Goal: Transaction & Acquisition: Purchase product/service

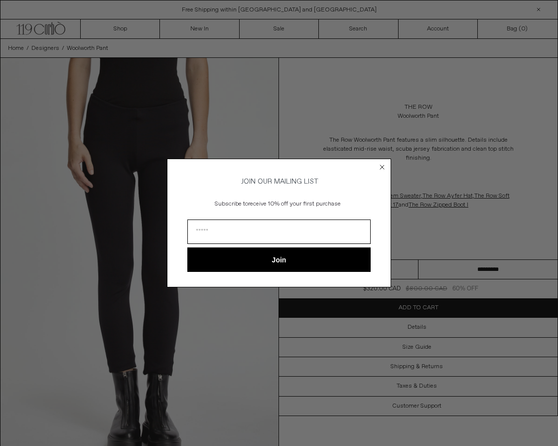
click at [379, 165] on circle "Close dialog" at bounding box center [382, 166] width 9 height 9
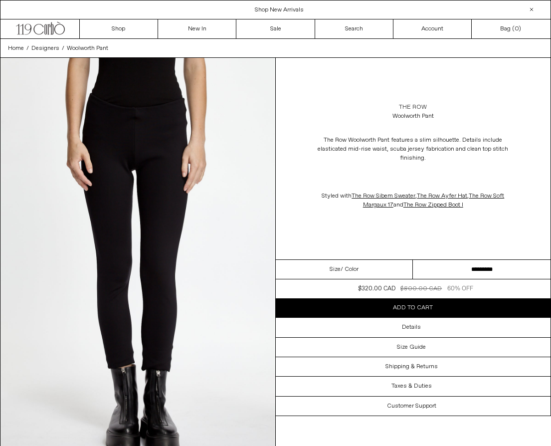
click at [415, 104] on link "The Row" at bounding box center [413, 107] width 28 height 9
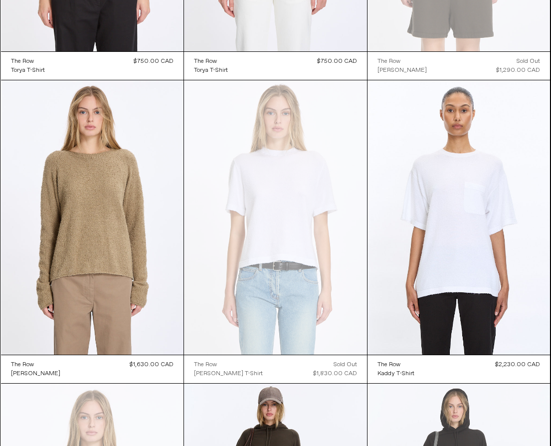
scroll to position [2970, 0]
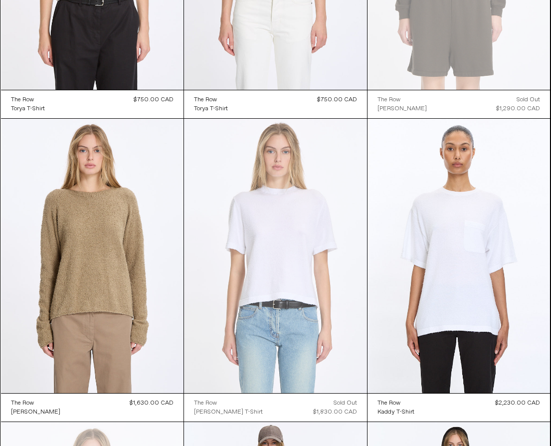
click at [337, 283] on at bounding box center [275, 256] width 183 height 274
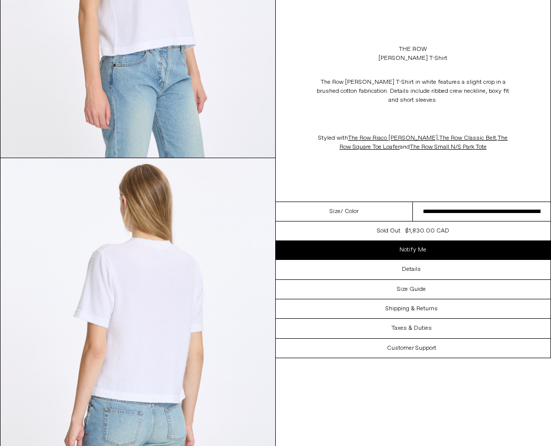
scroll to position [984, 0]
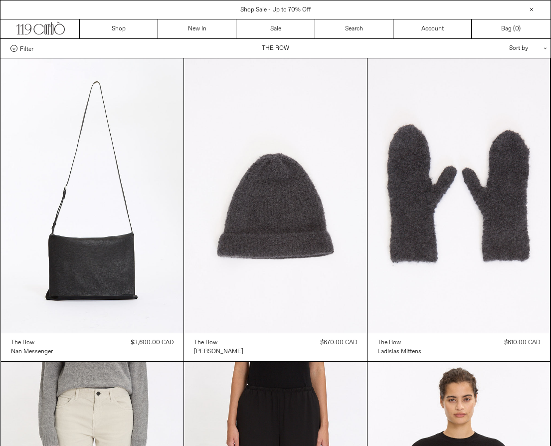
click at [531, 46] on div "Sort by .cls-1{fill:#231f20}" at bounding box center [496, 48] width 90 height 19
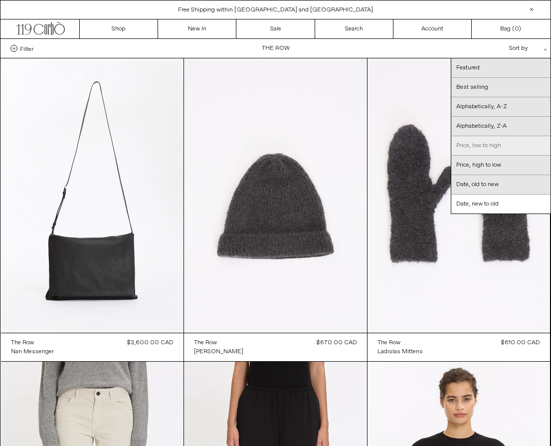
click at [494, 148] on link "Price, low to high" at bounding box center [500, 145] width 99 height 19
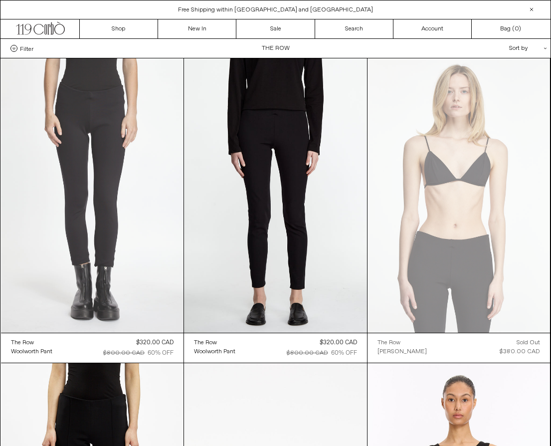
click at [15, 185] on at bounding box center [92, 195] width 183 height 274
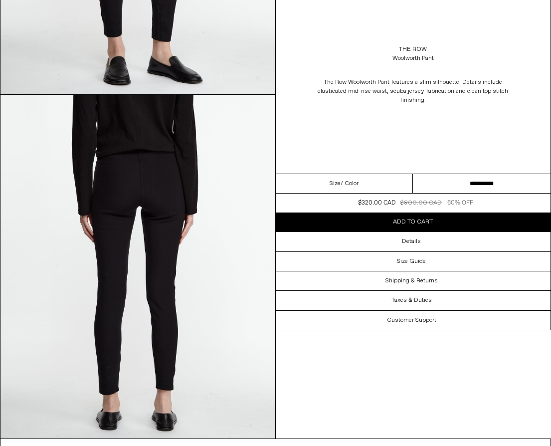
click at [178, 255] on img at bounding box center [137, 266] width 275 height 343
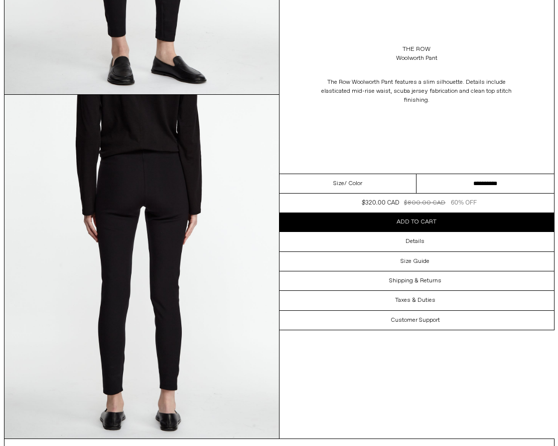
scroll to position [1012, 0]
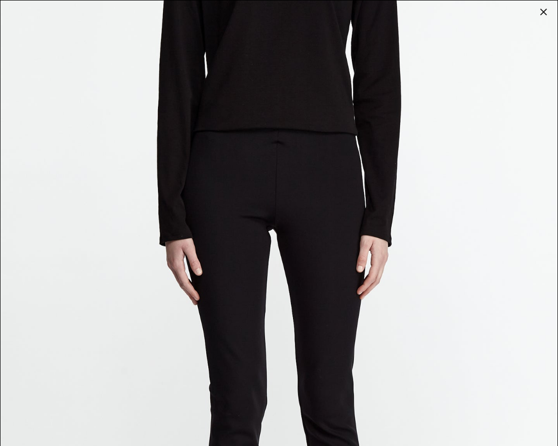
click at [232, 196] on img at bounding box center [278, 348] width 557 height 697
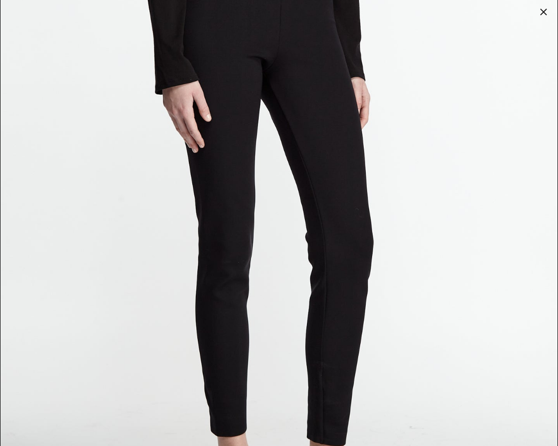
scroll to position [1568, 0]
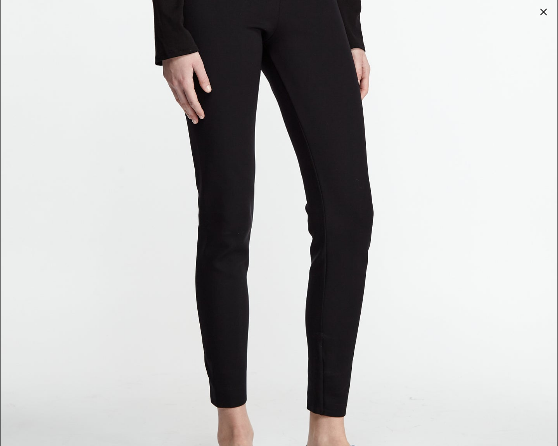
click at [546, 9] on div at bounding box center [544, 12] width 14 height 14
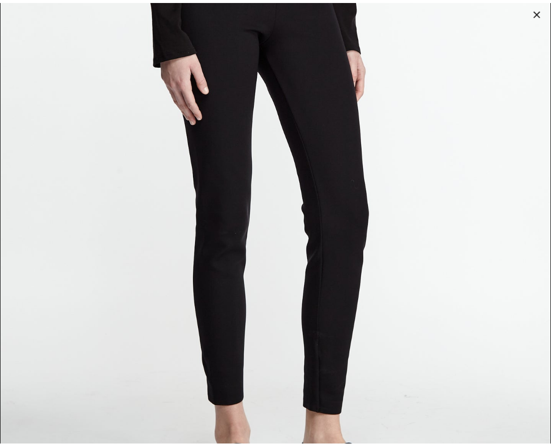
scroll to position [993, 0]
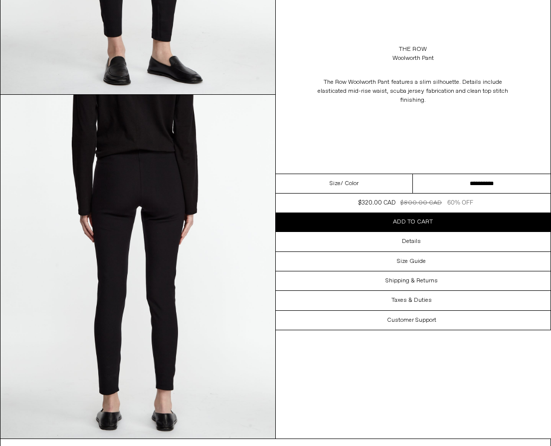
click at [475, 223] on button "Add to cart" at bounding box center [413, 221] width 275 height 19
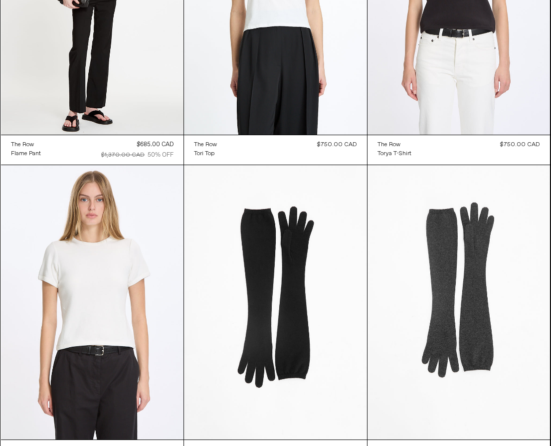
scroll to position [2414, 0]
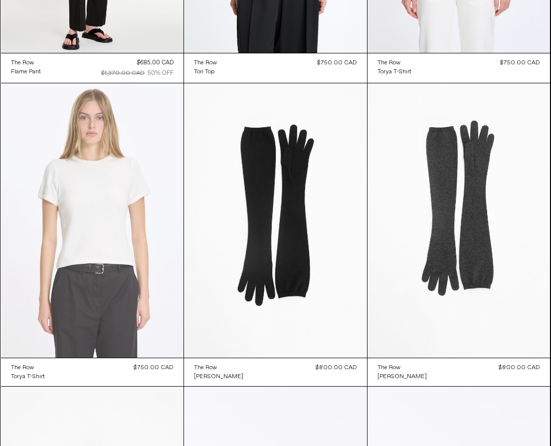
click at [117, 260] on at bounding box center [92, 220] width 183 height 274
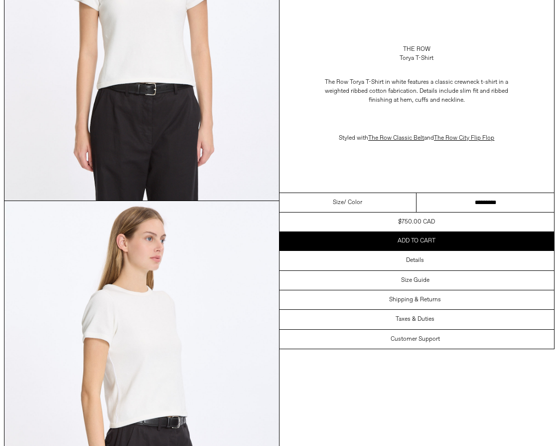
scroll to position [637, 0]
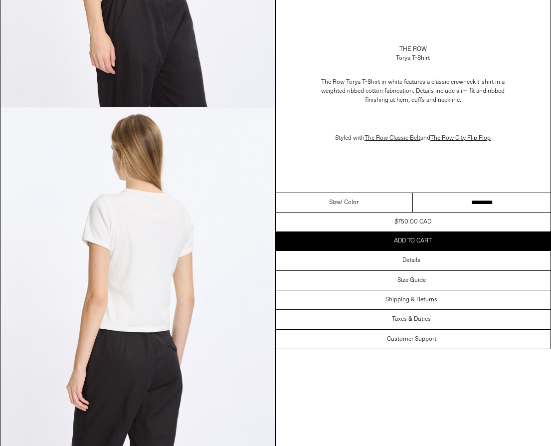
click at [129, 276] on img at bounding box center [137, 278] width 275 height 343
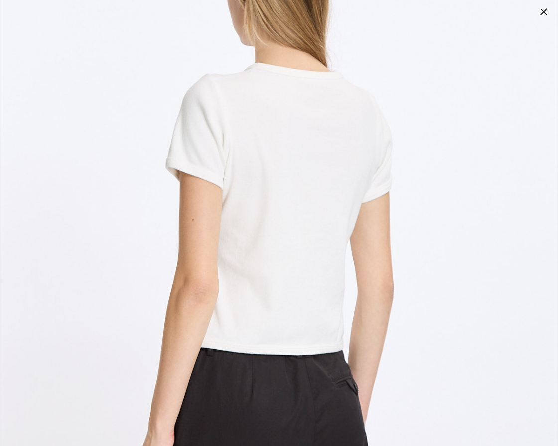
scroll to position [1630, 0]
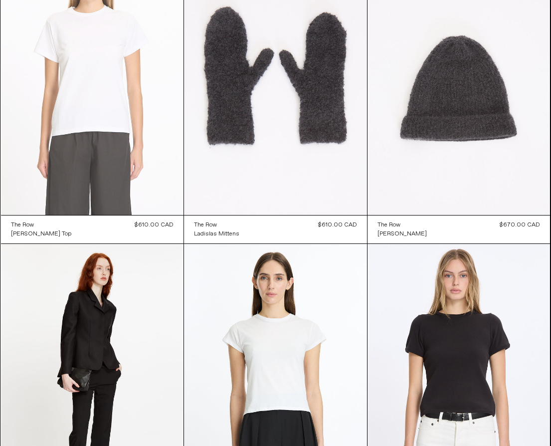
click at [101, 113] on at bounding box center [92, 78] width 183 height 274
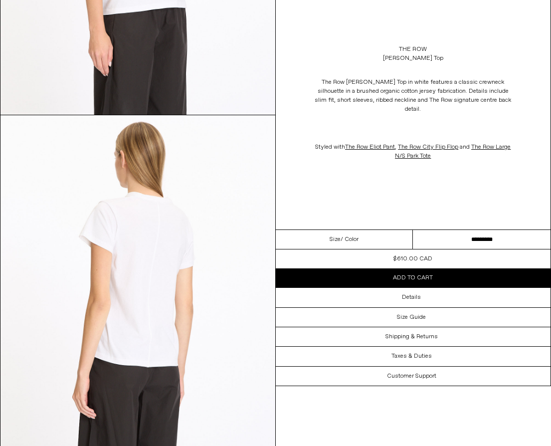
click at [162, 209] on img at bounding box center [137, 286] width 275 height 343
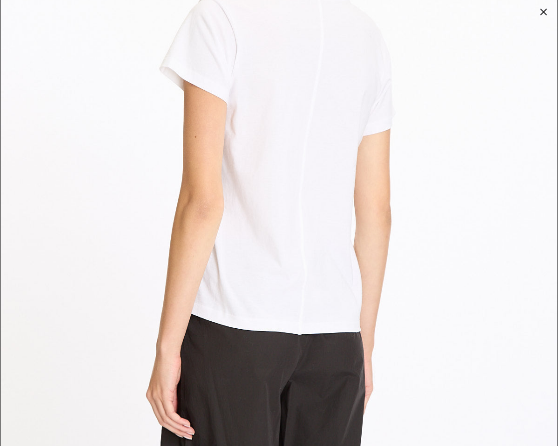
scroll to position [1390, 0]
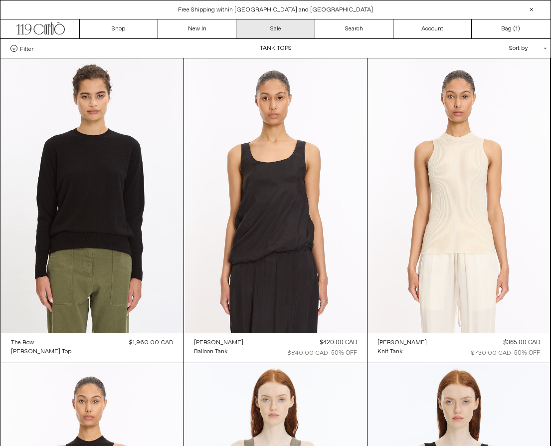
click at [280, 29] on link "Sale" at bounding box center [275, 28] width 78 height 19
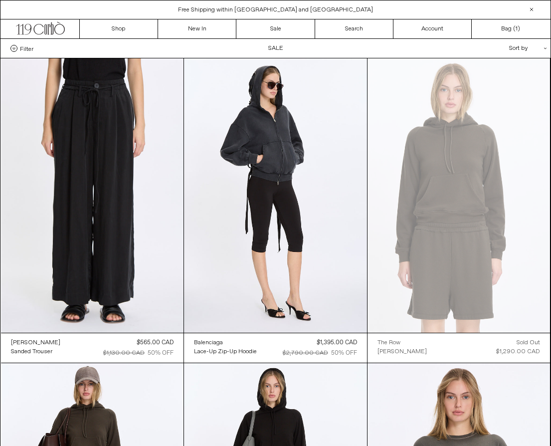
click at [308, 9] on span "Free Shipping within [GEOGRAPHIC_DATA] and [GEOGRAPHIC_DATA]" at bounding box center [275, 10] width 195 height 8
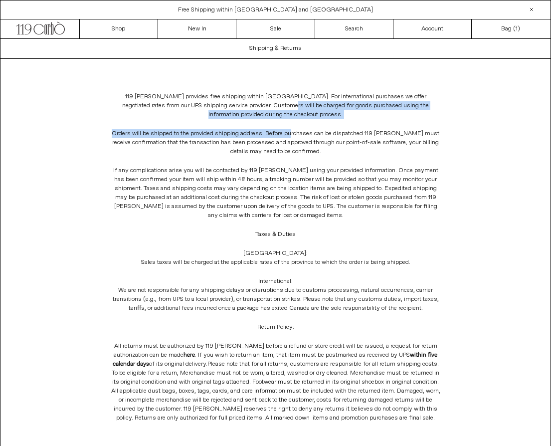
drag, startPoint x: 262, startPoint y: 102, endPoint x: 297, endPoint y: 135, distance: 48.0
click at [297, 135] on div "119 [PERSON_NAME] provides free shipping within [GEOGRAPHIC_DATA]. For internat…" at bounding box center [276, 280] width 330 height 387
click at [297, 134] on p "Orders will be shipped to the provided shipping address. Before purchases can b…" at bounding box center [276, 142] width 330 height 37
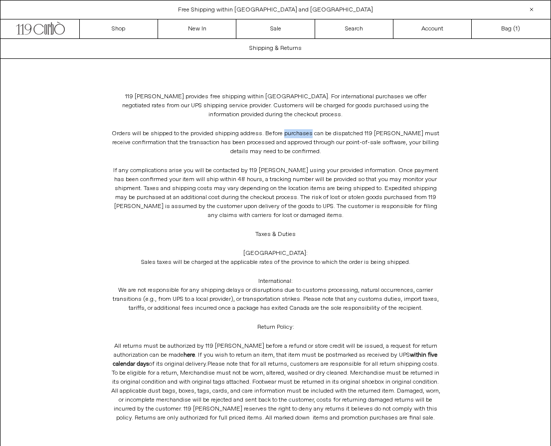
click at [297, 134] on p "Orders will be shipped to the provided shipping address. Before purchases can b…" at bounding box center [276, 142] width 330 height 37
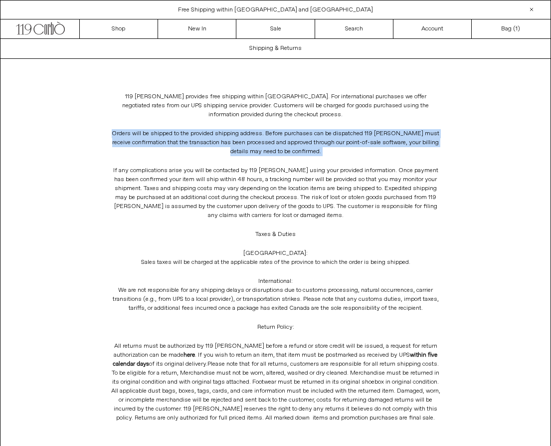
click at [297, 134] on p "Orders will be shipped to the provided shipping address. Before purchases can b…" at bounding box center [276, 142] width 330 height 37
click at [278, 27] on link "Sale" at bounding box center [275, 28] width 78 height 19
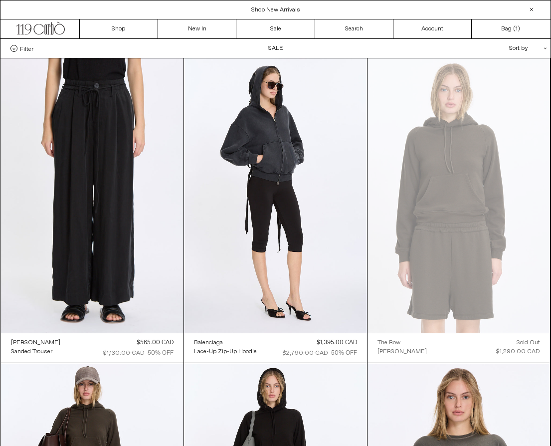
click at [276, 45] on div "Filter Designer .cls-1{fill:#231f20} Ann Demeulemeester Balenciaga Doffer Boys" at bounding box center [275, 48] width 550 height 19
click at [537, 47] on div "Sort by .cls-1{fill:#231f20}" at bounding box center [496, 48] width 90 height 19
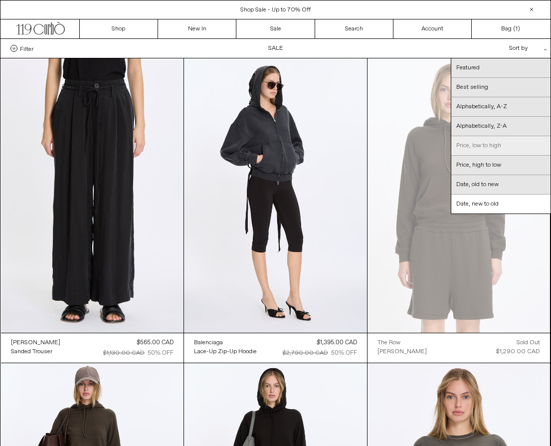
click at [501, 146] on link "Price, low to high" at bounding box center [500, 145] width 99 height 19
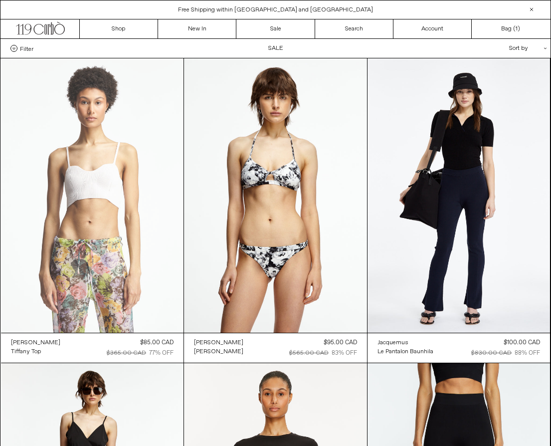
click at [112, 228] on at bounding box center [92, 195] width 183 height 274
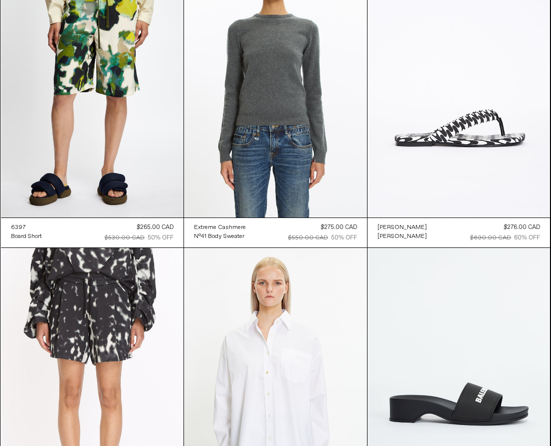
scroll to position [4283, 0]
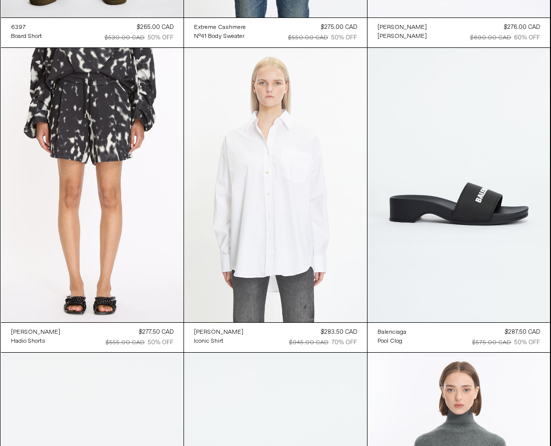
click at [287, 217] on at bounding box center [275, 185] width 183 height 274
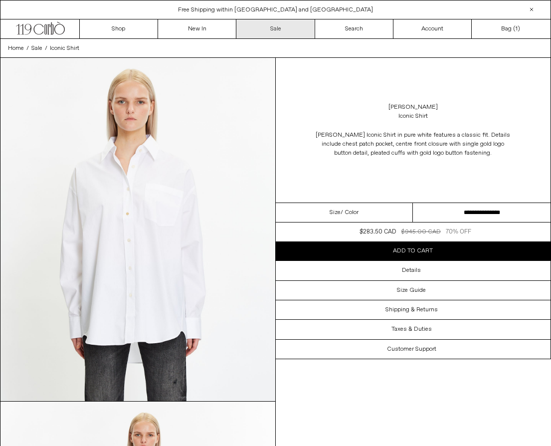
click at [247, 29] on link "Sale" at bounding box center [275, 28] width 78 height 19
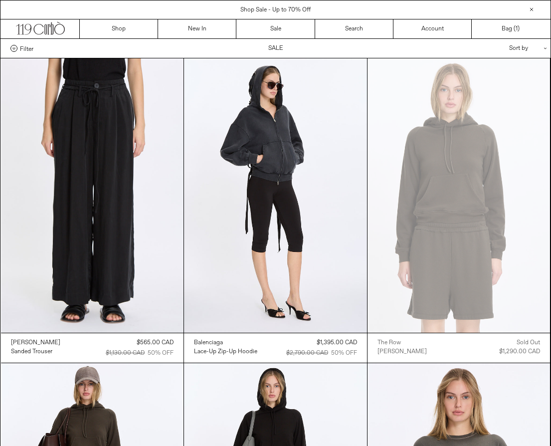
click at [519, 47] on div "Sort by .cls-1{fill:#231f20}" at bounding box center [496, 48] width 90 height 19
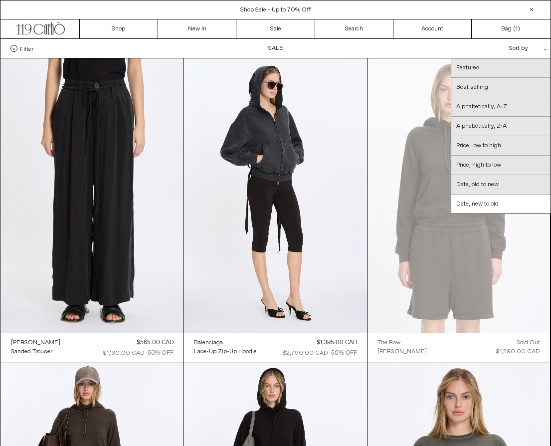
click at [16, 49] on span at bounding box center [13, 48] width 7 height 7
click at [0, 0] on select "**********" at bounding box center [0, 0] width 0 height 0
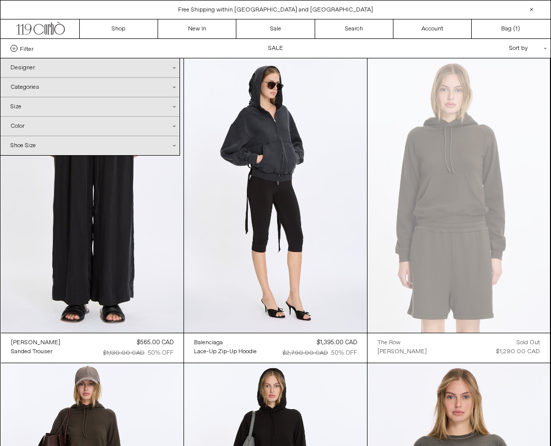
click at [39, 107] on div "Size .cls-1{fill:#231f20}" at bounding box center [89, 106] width 179 height 19
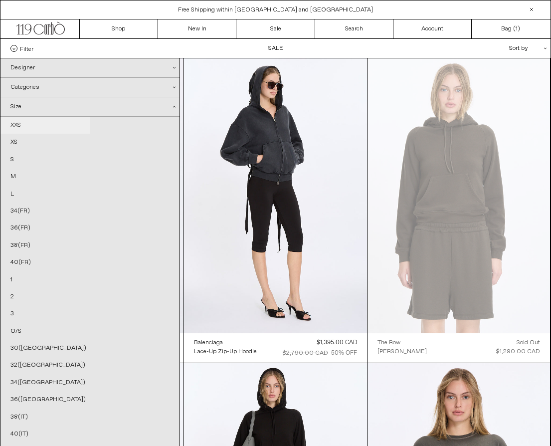
click at [19, 123] on link "XXS" at bounding box center [45, 125] width 90 height 17
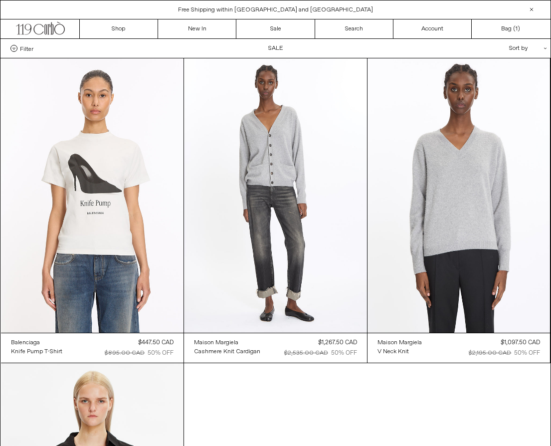
click at [26, 51] on span "Filter" at bounding box center [26, 48] width 13 height 7
click at [0, 0] on select "**********" at bounding box center [0, 0] width 0 height 0
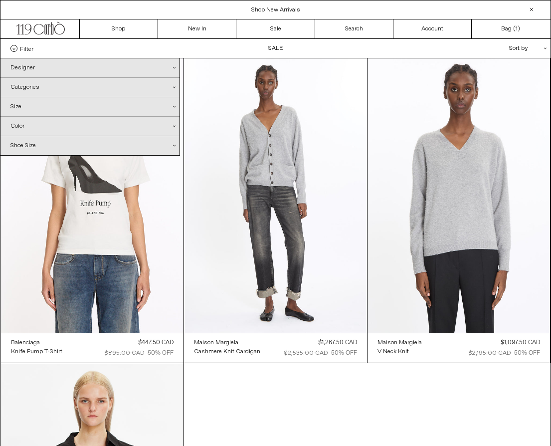
click at [37, 105] on div "Size .cls-1{fill:#231f20}" at bounding box center [89, 106] width 179 height 19
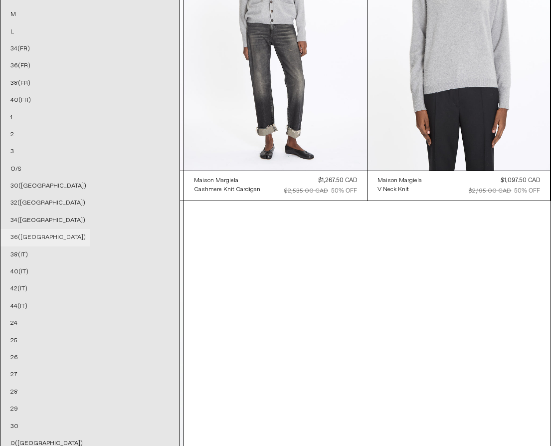
scroll to position [192, 0]
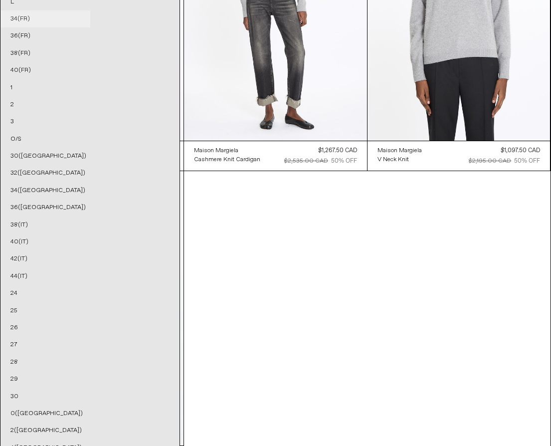
click at [30, 18] on link "34(FR)" at bounding box center [45, 18] width 90 height 17
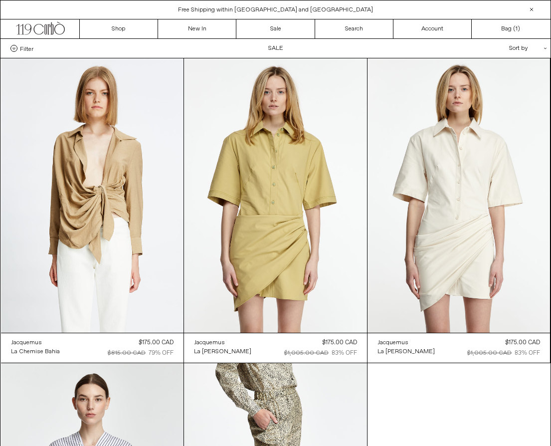
click at [22, 50] on span "Filter" at bounding box center [26, 48] width 13 height 7
click at [0, 0] on select "**********" at bounding box center [0, 0] width 0 height 0
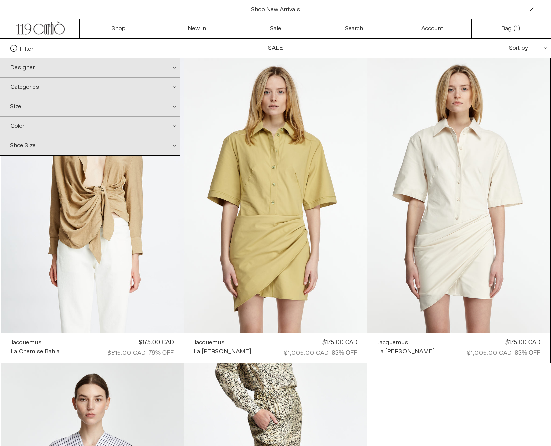
click at [35, 105] on div "Size .cls-1{fill:#231f20}" at bounding box center [89, 106] width 179 height 19
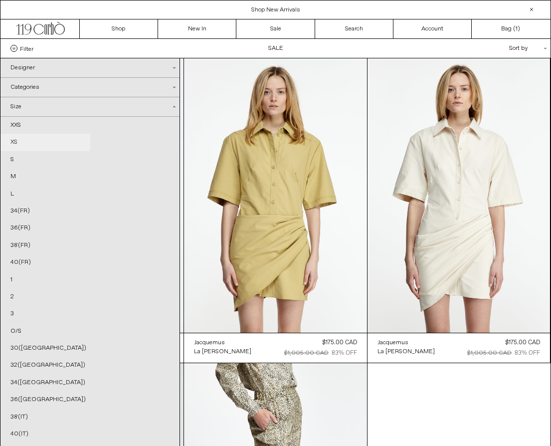
click at [18, 143] on link "XS" at bounding box center [45, 142] width 90 height 17
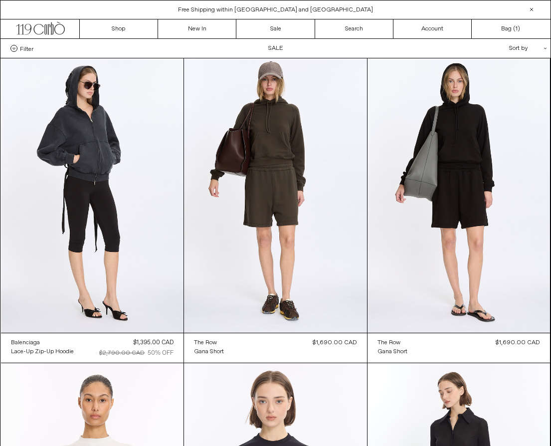
click at [24, 48] on span "Filter" at bounding box center [26, 48] width 13 height 7
click at [0, 0] on select "**********" at bounding box center [0, 0] width 0 height 0
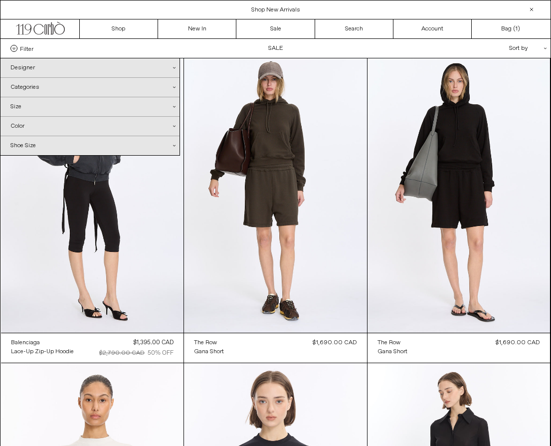
click at [48, 108] on div "Size .cls-1{fill:#231f20}" at bounding box center [89, 106] width 179 height 19
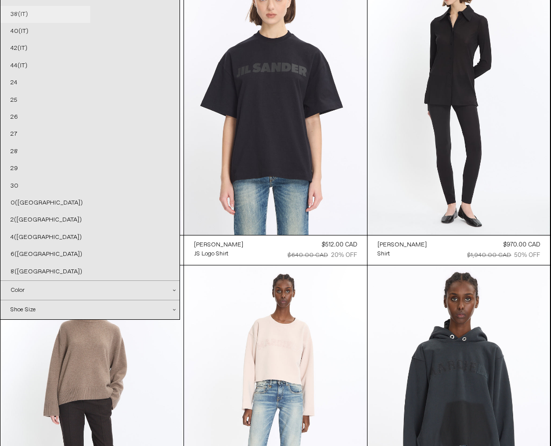
scroll to position [403, 0]
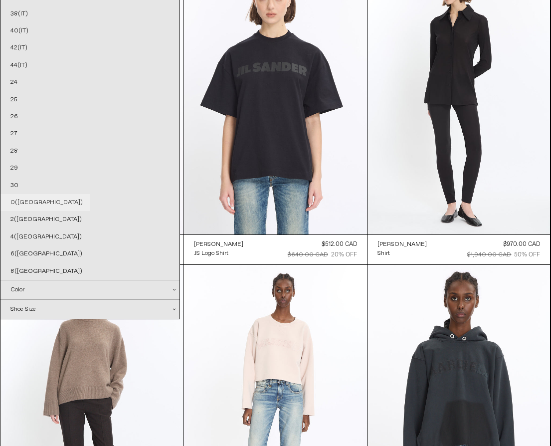
click at [73, 204] on link "0([GEOGRAPHIC_DATA])" at bounding box center [45, 202] width 90 height 17
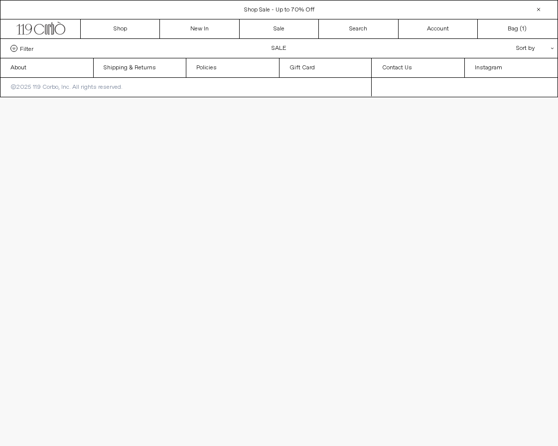
click at [14, 44] on div "Filter Designer .cls-1{fill:#231f20} [PERSON_NAME] [GEOGRAPHIC_DATA] Doffer Boys" at bounding box center [278, 48] width 557 height 19
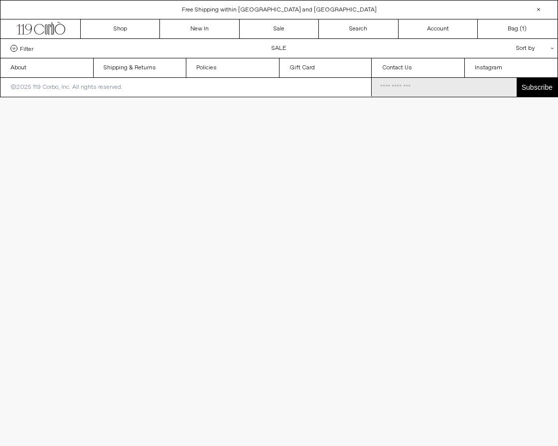
click at [19, 47] on label "Filter" at bounding box center [21, 48] width 23 height 7
click at [0, 0] on select "**********" at bounding box center [0, 0] width 0 height 0
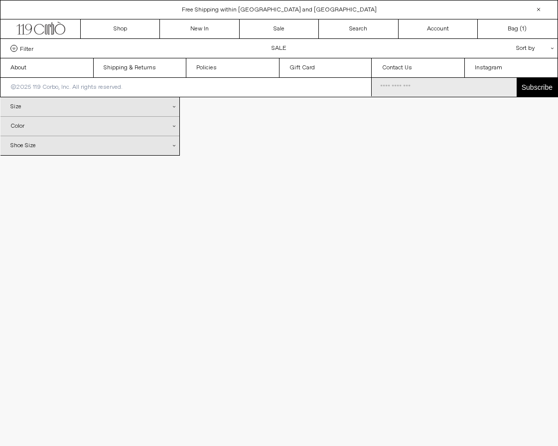
click at [47, 116] on div "Size .cls-1{fill:#231f20}" at bounding box center [89, 106] width 179 height 19
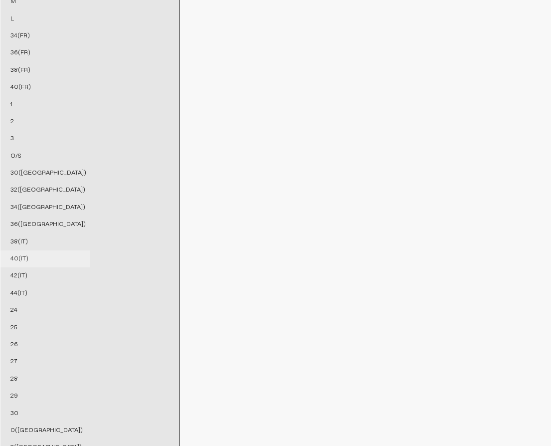
scroll to position [207, 0]
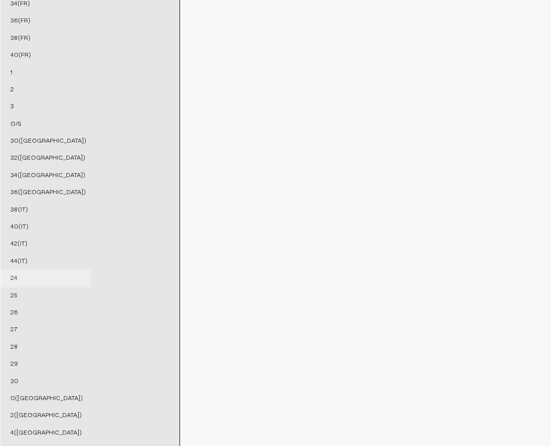
click at [13, 281] on link "24" at bounding box center [45, 278] width 90 height 17
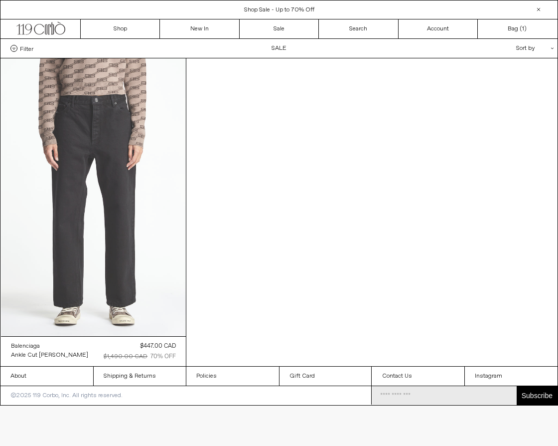
click at [98, 155] on at bounding box center [93, 197] width 185 height 278
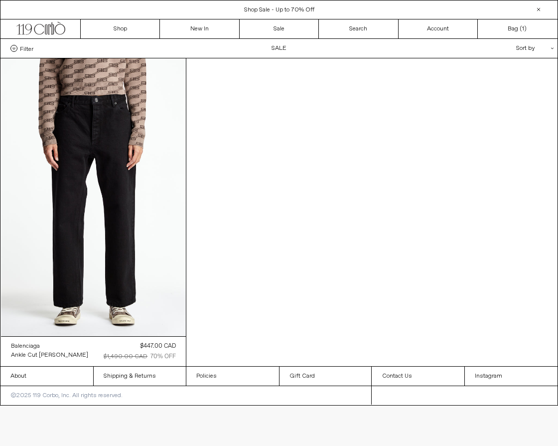
click at [33, 47] on span "Filter" at bounding box center [26, 48] width 13 height 7
click at [0, 0] on select "**********" at bounding box center [0, 0] width 0 height 0
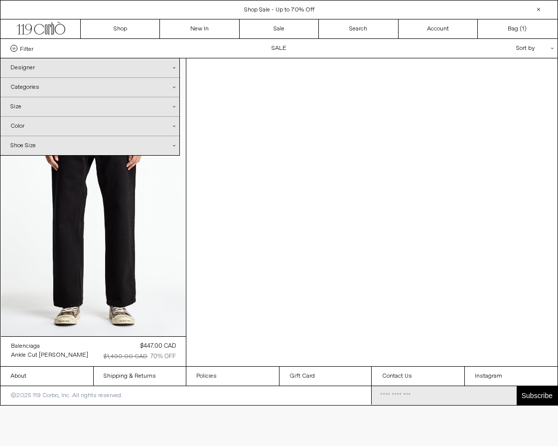
click at [41, 144] on div "Shoe Size .cls-1{fill:#231f20}" at bounding box center [89, 145] width 179 height 19
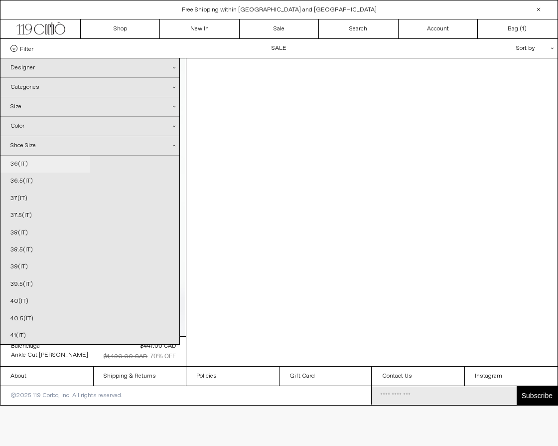
click at [22, 167] on link "36(IT)" at bounding box center [45, 164] width 90 height 17
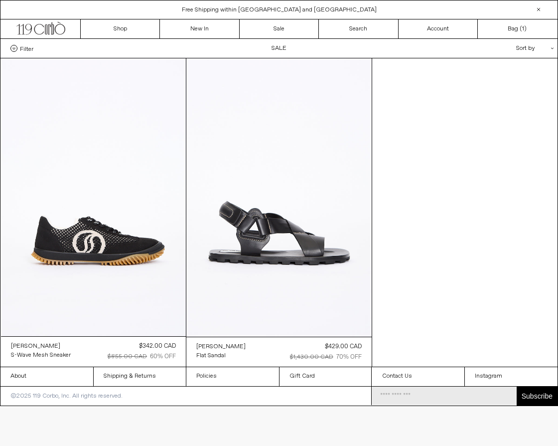
click at [21, 47] on span "Filter" at bounding box center [26, 48] width 13 height 7
click at [0, 0] on select "**********" at bounding box center [0, 0] width 0 height 0
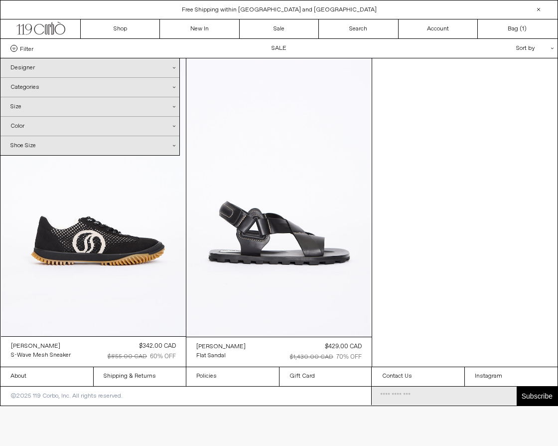
click at [32, 144] on div "Shoe Size .cls-1{fill:#231f20}" at bounding box center [89, 145] width 179 height 19
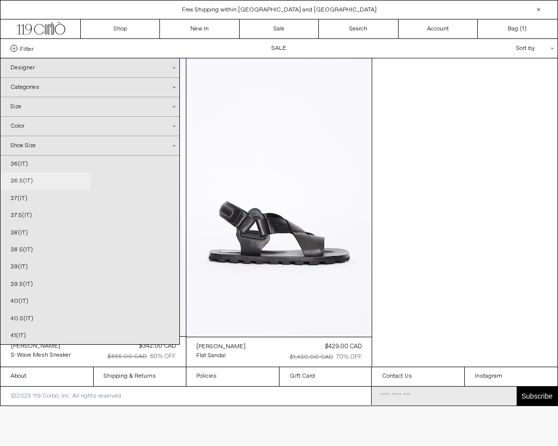
click at [21, 176] on link "36.5(IT)" at bounding box center [45, 180] width 90 height 17
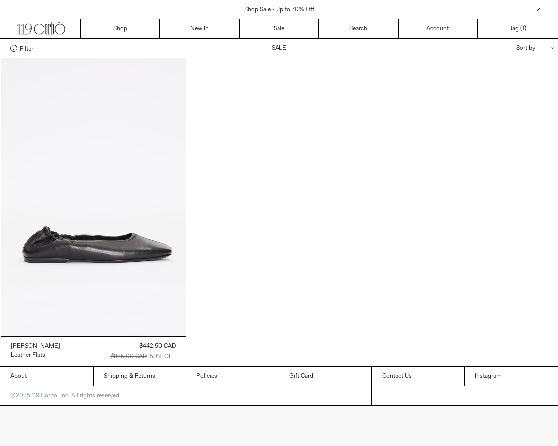
click at [31, 49] on span "Filter" at bounding box center [26, 48] width 13 height 7
click at [0, 0] on select "**********" at bounding box center [0, 0] width 0 height 0
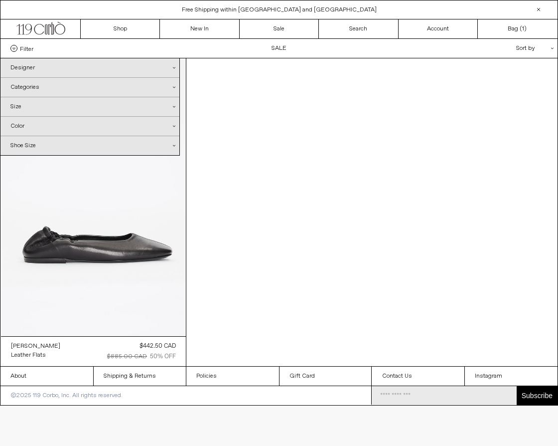
click at [45, 147] on div "Shoe Size .cls-1{fill:#231f20}" at bounding box center [89, 145] width 179 height 19
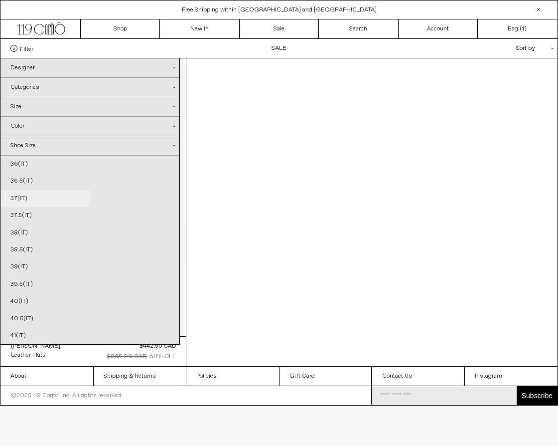
click at [26, 194] on link "37(IT)" at bounding box center [45, 198] width 90 height 17
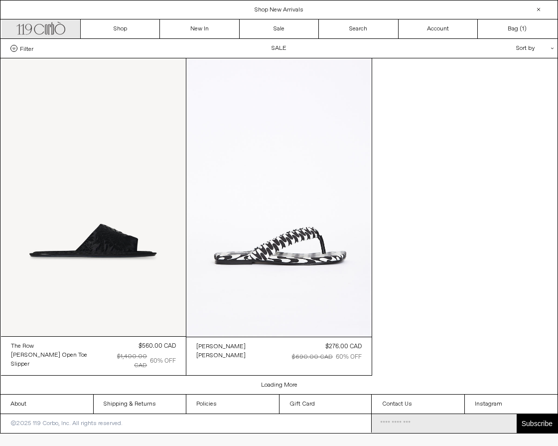
click at [55, 31] on icon ".cls-1, .cls-2 { fill: #231f20; stroke: #231f20; stroke-miterlimit: 10; stroke-…" at bounding box center [40, 27] width 49 height 14
